Goal: Feedback & Contribution: Leave review/rating

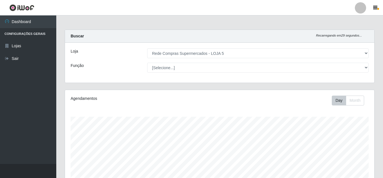
select select "397"
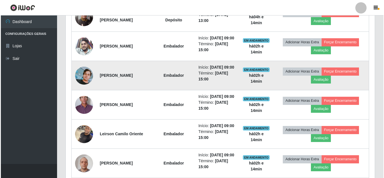
scroll to position [208, 0]
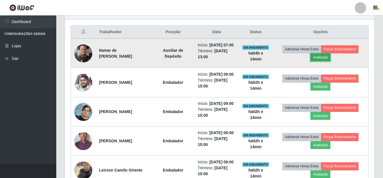
click at [321, 60] on button "Avaliação" at bounding box center [320, 57] width 20 height 8
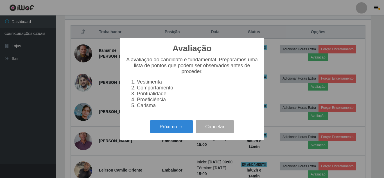
scroll to position [117, 306]
click at [180, 130] on button "Próximo →" at bounding box center [171, 126] width 43 height 13
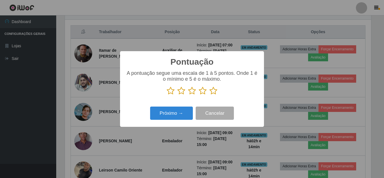
scroll to position [280961, 280771]
click at [212, 89] on icon at bounding box center [213, 91] width 8 height 8
click at [209, 95] on input "radio" at bounding box center [209, 95] width 0 height 0
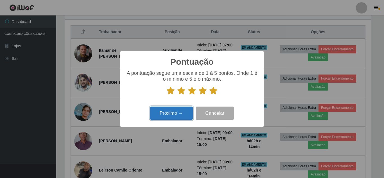
click at [180, 112] on button "Próximo →" at bounding box center [171, 113] width 43 height 13
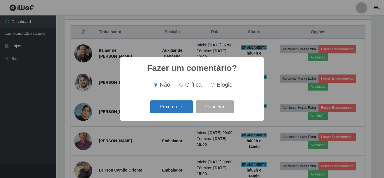
click at [179, 109] on button "Próximo →" at bounding box center [171, 106] width 43 height 13
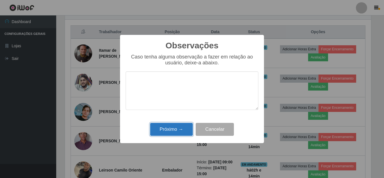
click at [176, 125] on button "Próximo →" at bounding box center [171, 129] width 43 height 13
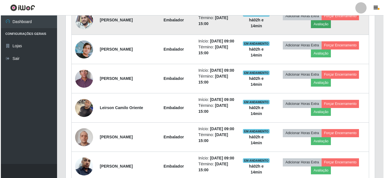
scroll to position [236, 0]
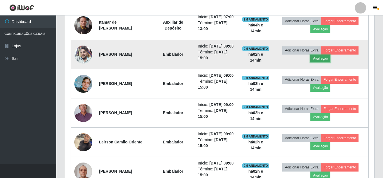
click at [323, 62] on button "Avaliação" at bounding box center [320, 59] width 20 height 8
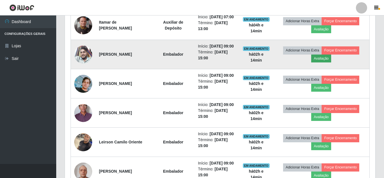
scroll to position [117, 306]
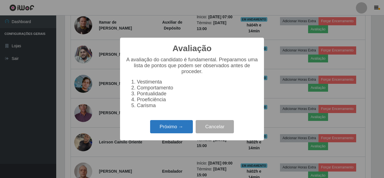
click at [172, 128] on button "Próximo →" at bounding box center [171, 126] width 43 height 13
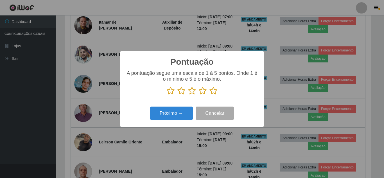
click at [211, 91] on icon at bounding box center [213, 91] width 8 height 8
click at [209, 95] on input "radio" at bounding box center [209, 95] width 0 height 0
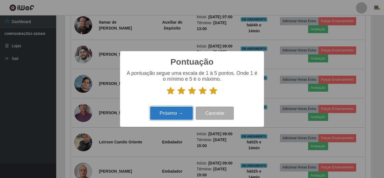
click at [188, 109] on button "Próximo →" at bounding box center [171, 113] width 43 height 13
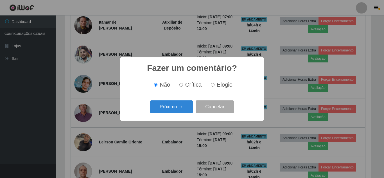
click at [188, 109] on button "Próximo →" at bounding box center [171, 106] width 43 height 13
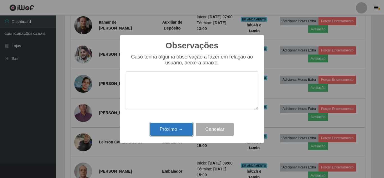
click at [180, 125] on button "Próximo →" at bounding box center [171, 129] width 43 height 13
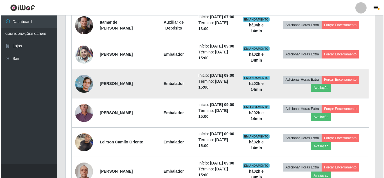
scroll to position [264, 0]
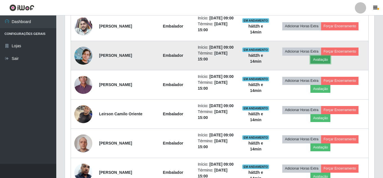
click at [324, 64] on button "Avaliação" at bounding box center [320, 60] width 20 height 8
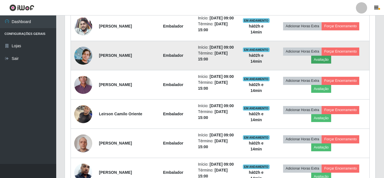
scroll to position [117, 306]
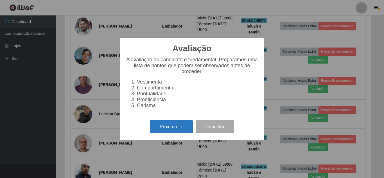
click at [168, 132] on button "Próximo →" at bounding box center [171, 126] width 43 height 13
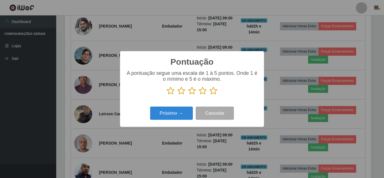
click at [213, 92] on icon at bounding box center [213, 91] width 8 height 8
click at [209, 95] on input "radio" at bounding box center [209, 95] width 0 height 0
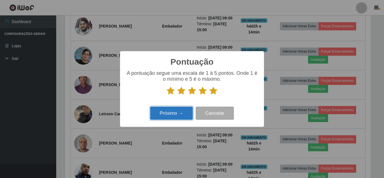
click at [182, 113] on button "Próximo →" at bounding box center [171, 113] width 43 height 13
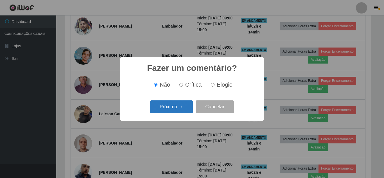
click at [177, 108] on button "Próximo →" at bounding box center [171, 106] width 43 height 13
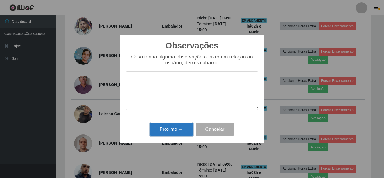
click at [180, 126] on button "Próximo →" at bounding box center [171, 129] width 43 height 13
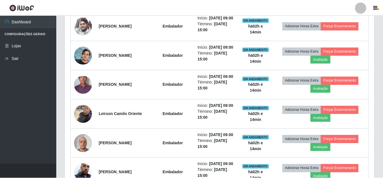
scroll to position [117, 309]
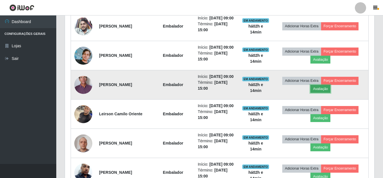
click at [322, 93] on button "Avaliação" at bounding box center [320, 89] width 20 height 8
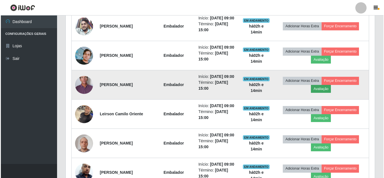
scroll to position [117, 306]
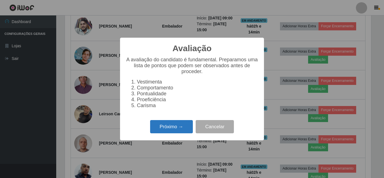
click at [171, 127] on button "Próximo →" at bounding box center [171, 126] width 43 height 13
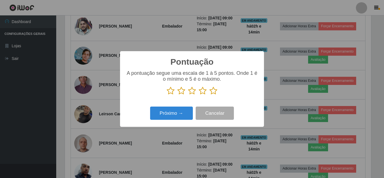
scroll to position [280961, 280771]
drag, startPoint x: 215, startPoint y: 91, endPoint x: 200, endPoint y: 99, distance: 16.9
click at [214, 91] on icon at bounding box center [213, 91] width 8 height 8
click at [209, 95] on input "radio" at bounding box center [209, 95] width 0 height 0
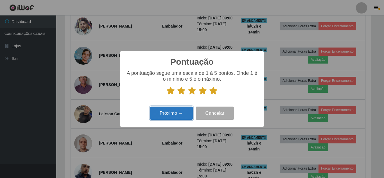
click at [181, 110] on button "Próximo →" at bounding box center [171, 113] width 43 height 13
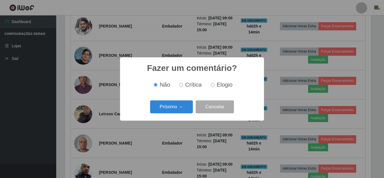
click at [181, 110] on button "Próximo →" at bounding box center [171, 106] width 43 height 13
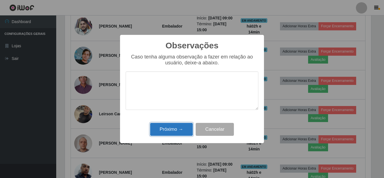
click at [178, 128] on button "Próximo →" at bounding box center [171, 129] width 43 height 13
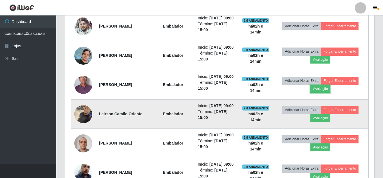
scroll to position [292, 0]
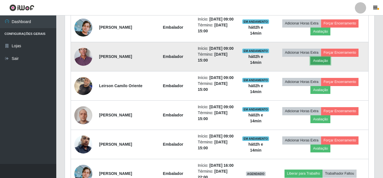
click at [324, 65] on button "Avaliação" at bounding box center [320, 61] width 20 height 8
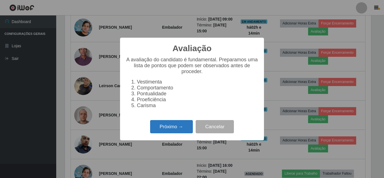
click at [166, 133] on button "Próximo →" at bounding box center [171, 126] width 43 height 13
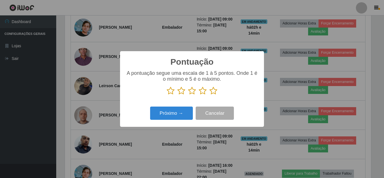
click at [213, 88] on icon at bounding box center [213, 91] width 8 height 8
click at [209, 95] on input "radio" at bounding box center [209, 95] width 0 height 0
click at [181, 107] on div "Próximo → Cancelar" at bounding box center [192, 113] width 133 height 16
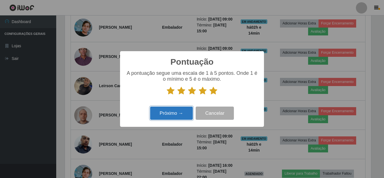
click at [178, 109] on button "Próximo →" at bounding box center [171, 113] width 43 height 13
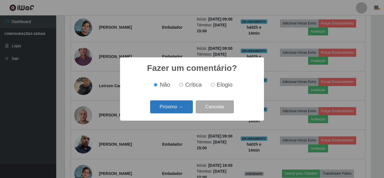
click at [176, 114] on button "Próximo →" at bounding box center [171, 106] width 43 height 13
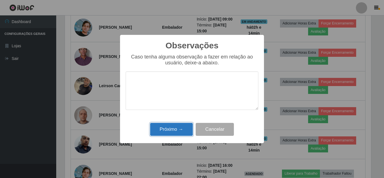
click at [173, 126] on button "Próximo →" at bounding box center [171, 129] width 43 height 13
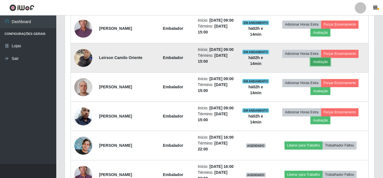
drag, startPoint x: 317, startPoint y: 89, endPoint x: 314, endPoint y: 89, distance: 3.4
click at [314, 73] on td "Adicionar Horas Extra Forçar Encerramento Avaliação" at bounding box center [320, 57] width 96 height 29
click at [318, 66] on button "Avaliação" at bounding box center [320, 62] width 20 height 8
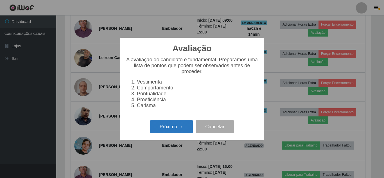
drag, startPoint x: 178, startPoint y: 127, endPoint x: 183, endPoint y: 125, distance: 4.7
click at [183, 125] on button "Próximo →" at bounding box center [171, 126] width 43 height 13
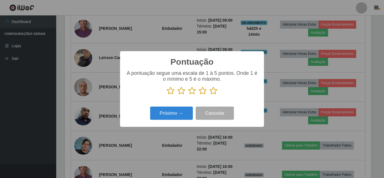
click at [215, 92] on icon at bounding box center [213, 91] width 8 height 8
click at [209, 95] on input "radio" at bounding box center [209, 95] width 0 height 0
click at [169, 106] on div "Próximo → Cancelar" at bounding box center [192, 113] width 133 height 16
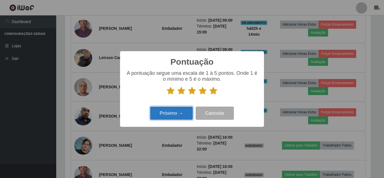
click at [170, 113] on button "Próximo →" at bounding box center [171, 113] width 43 height 13
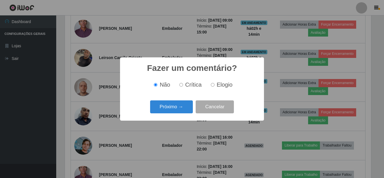
click at [171, 113] on div "Próximo → Cancelar" at bounding box center [192, 107] width 133 height 16
click at [175, 102] on button "Próximo →" at bounding box center [171, 106] width 43 height 13
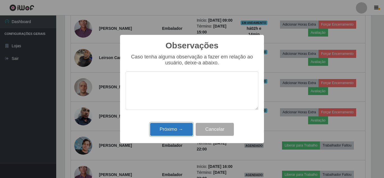
click at [175, 128] on button "Próximo →" at bounding box center [171, 129] width 43 height 13
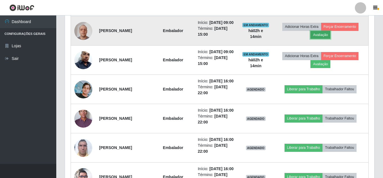
click at [328, 39] on button "Avaliação" at bounding box center [320, 35] width 20 height 8
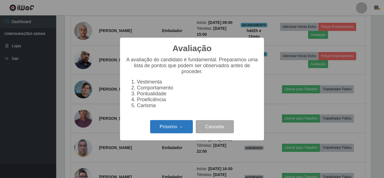
click at [182, 128] on button "Próximo →" at bounding box center [171, 126] width 43 height 13
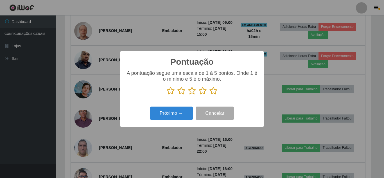
drag, startPoint x: 215, startPoint y: 91, endPoint x: 182, endPoint y: 106, distance: 36.7
click at [214, 90] on icon at bounding box center [213, 91] width 8 height 8
click at [209, 95] on input "radio" at bounding box center [209, 95] width 0 height 0
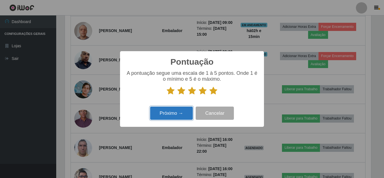
click at [173, 114] on button "Próximo →" at bounding box center [171, 113] width 43 height 13
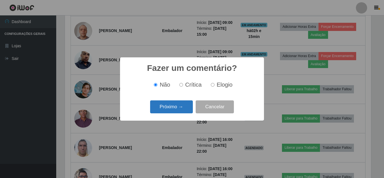
click at [175, 112] on button "Próximo →" at bounding box center [171, 106] width 43 height 13
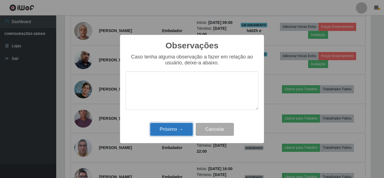
click at [172, 128] on button "Próximo →" at bounding box center [171, 129] width 43 height 13
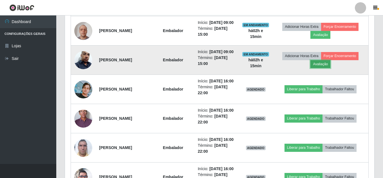
click at [321, 68] on button "Avaliação" at bounding box center [320, 64] width 20 height 8
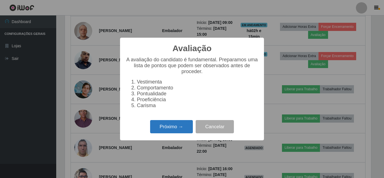
click at [182, 129] on button "Próximo →" at bounding box center [171, 126] width 43 height 13
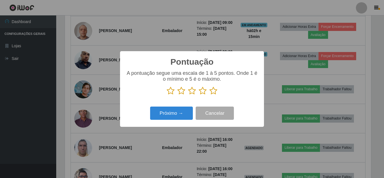
click at [214, 92] on icon at bounding box center [213, 91] width 8 height 8
click at [209, 95] on input "radio" at bounding box center [209, 95] width 0 height 0
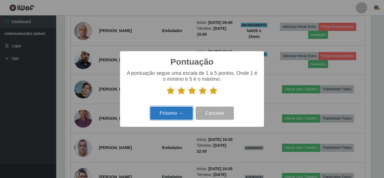
click at [177, 109] on button "Próximo →" at bounding box center [171, 113] width 43 height 13
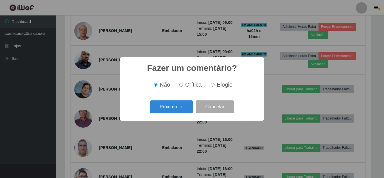
click at [177, 109] on button "Próximo →" at bounding box center [171, 106] width 43 height 13
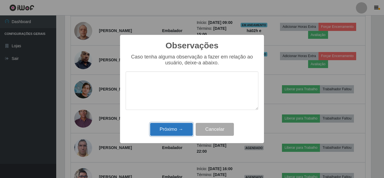
click at [173, 125] on button "Próximo →" at bounding box center [171, 129] width 43 height 13
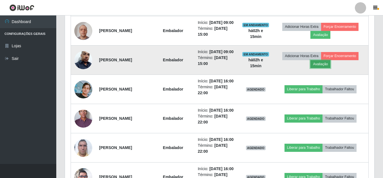
click at [317, 68] on button "Avaliação" at bounding box center [320, 64] width 20 height 8
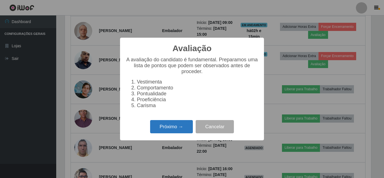
click at [173, 130] on button "Próximo →" at bounding box center [171, 126] width 43 height 13
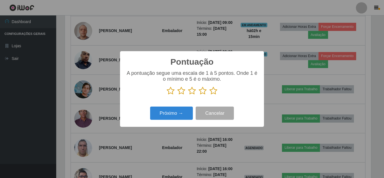
click at [214, 90] on icon at bounding box center [213, 91] width 8 height 8
click at [209, 95] on input "radio" at bounding box center [209, 95] width 0 height 0
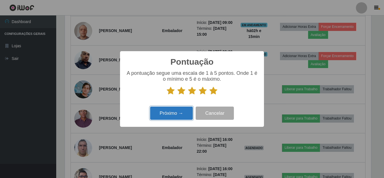
click at [178, 116] on button "Próximo →" at bounding box center [171, 113] width 43 height 13
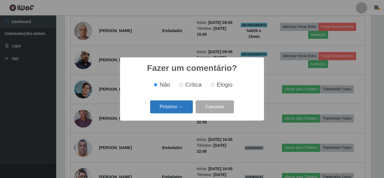
click at [182, 106] on button "Próximo →" at bounding box center [171, 106] width 43 height 13
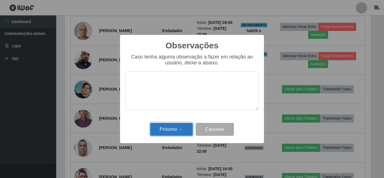
click at [180, 131] on button "Próximo →" at bounding box center [171, 129] width 43 height 13
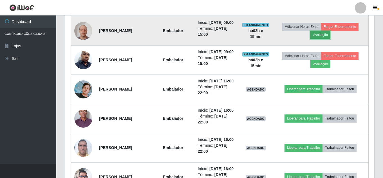
drag, startPoint x: 323, startPoint y: 68, endPoint x: 316, endPoint y: 70, distance: 6.9
click at [316, 39] on button "Avaliação" at bounding box center [320, 35] width 20 height 8
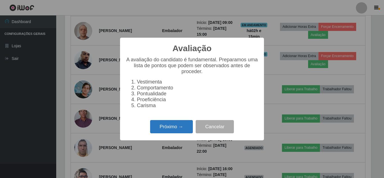
click at [182, 128] on button "Próximo →" at bounding box center [171, 126] width 43 height 13
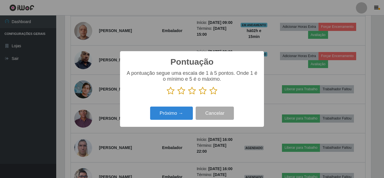
click at [214, 91] on icon at bounding box center [213, 91] width 8 height 8
click at [209, 95] on input "radio" at bounding box center [209, 95] width 0 height 0
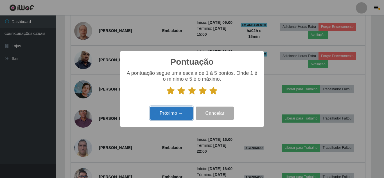
click at [178, 111] on button "Próximo →" at bounding box center [171, 113] width 43 height 13
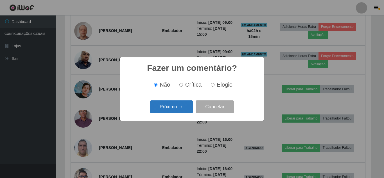
click at [178, 109] on button "Próximo →" at bounding box center [171, 106] width 43 height 13
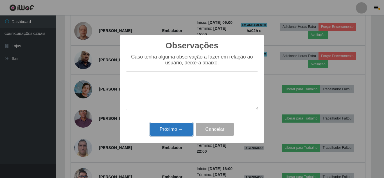
click at [177, 129] on button "Próximo →" at bounding box center [171, 129] width 43 height 13
